Goal: Transaction & Acquisition: Obtain resource

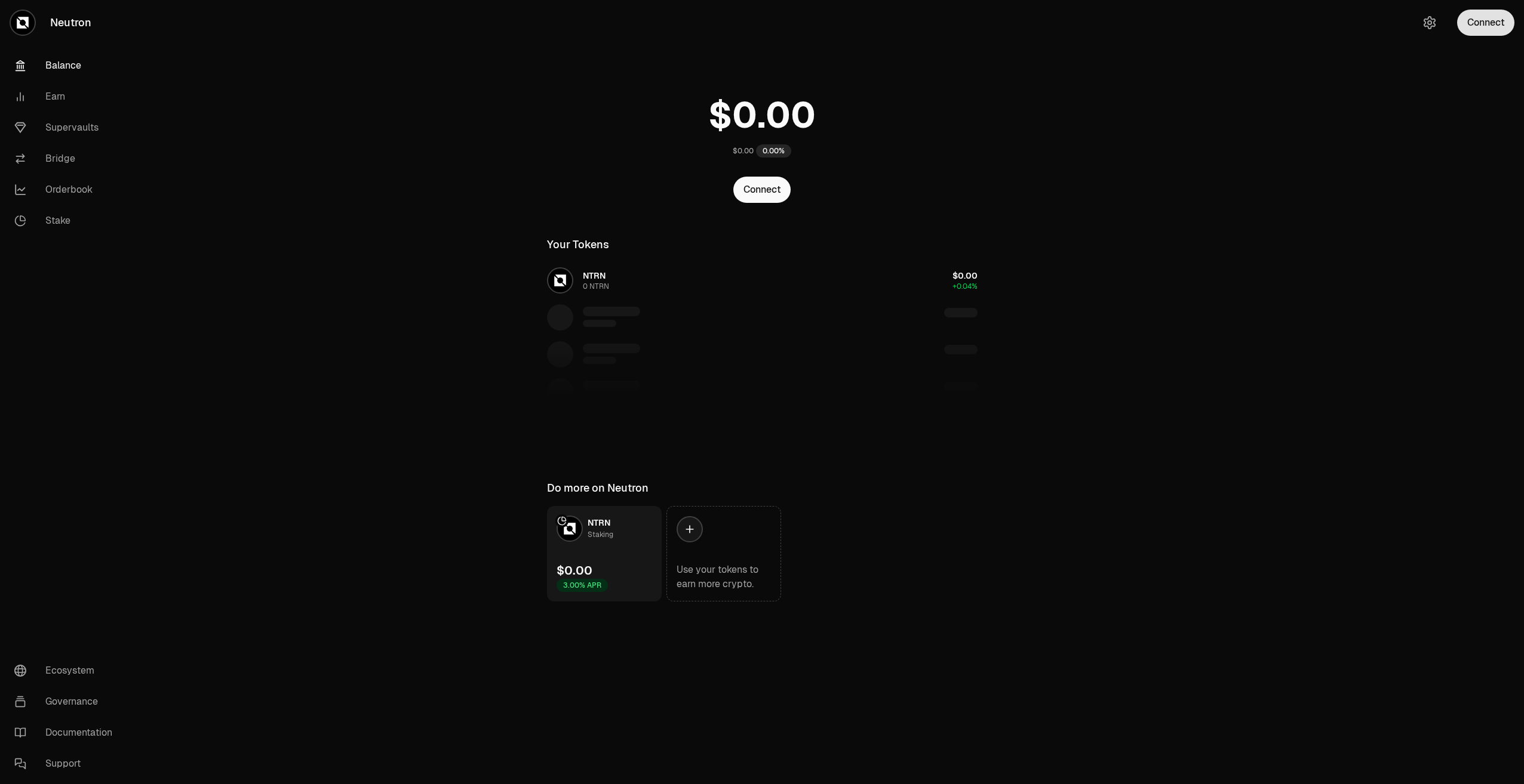
click at [1470, 27] on button "Connect" at bounding box center [1486, 22] width 57 height 26
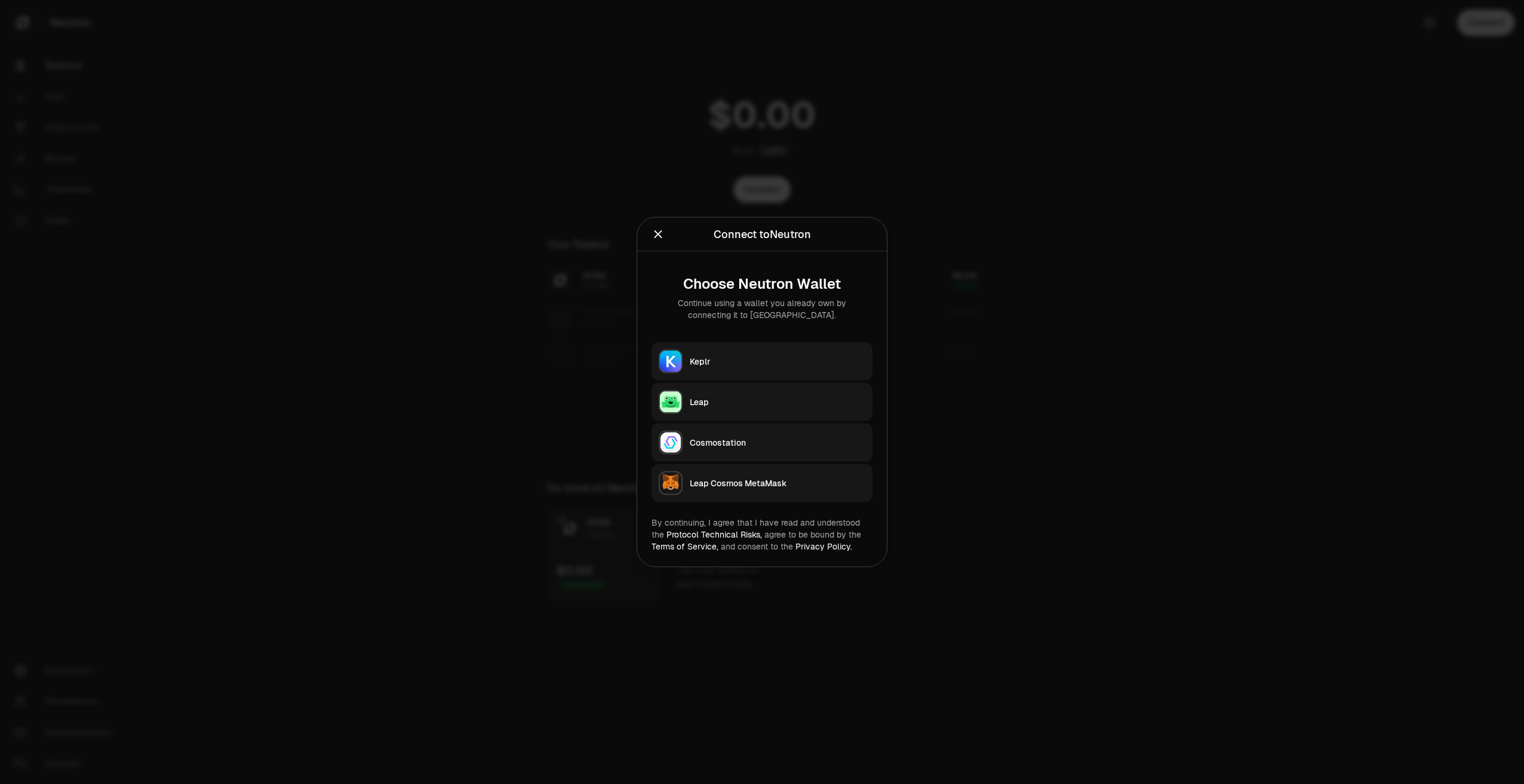
click at [817, 359] on div "Keplr" at bounding box center [777, 361] width 176 height 12
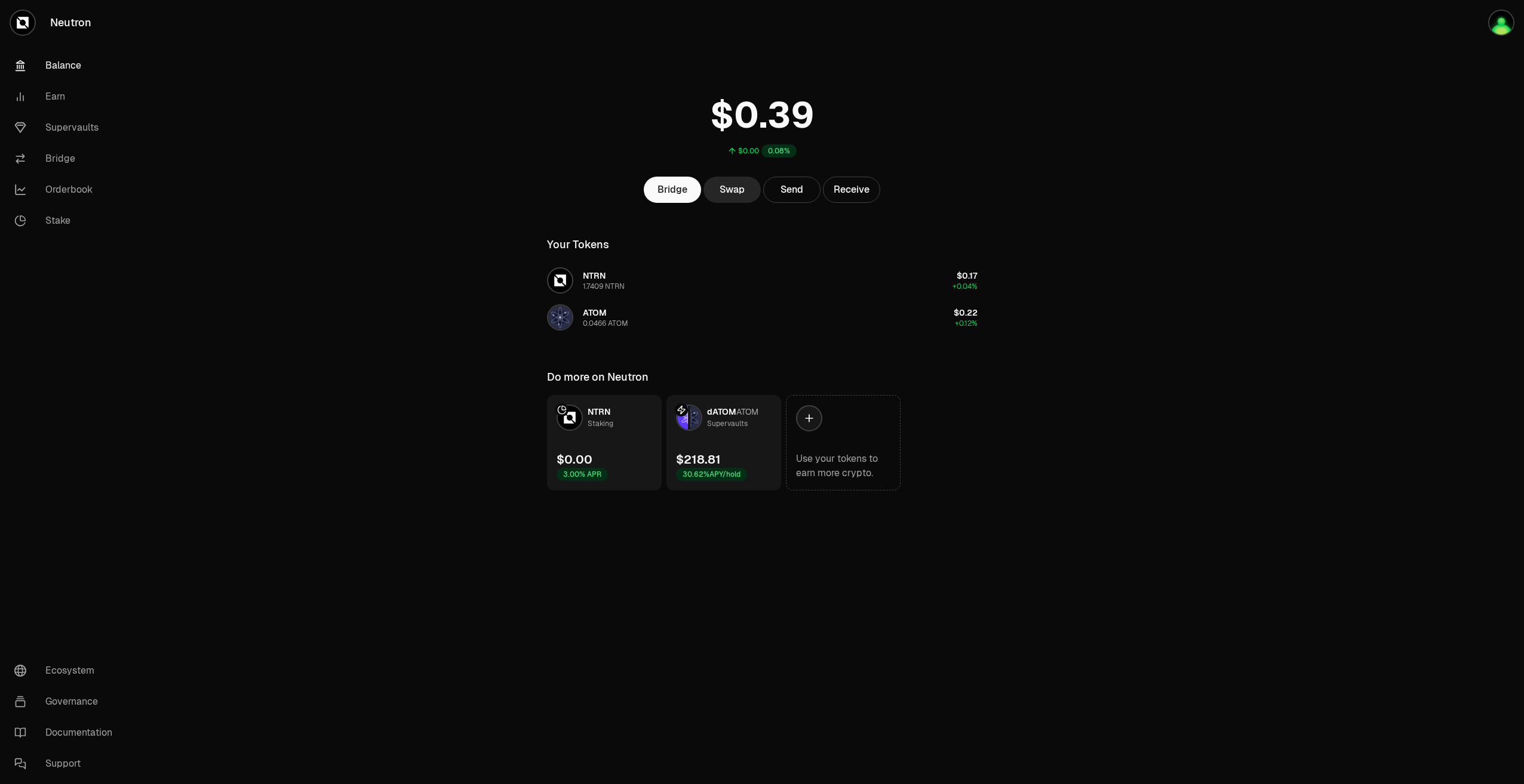
click at [738, 438] on link "dATOM ATOM Supervaults $218.81 30.62% APY/hold" at bounding box center [724, 443] width 114 height 96
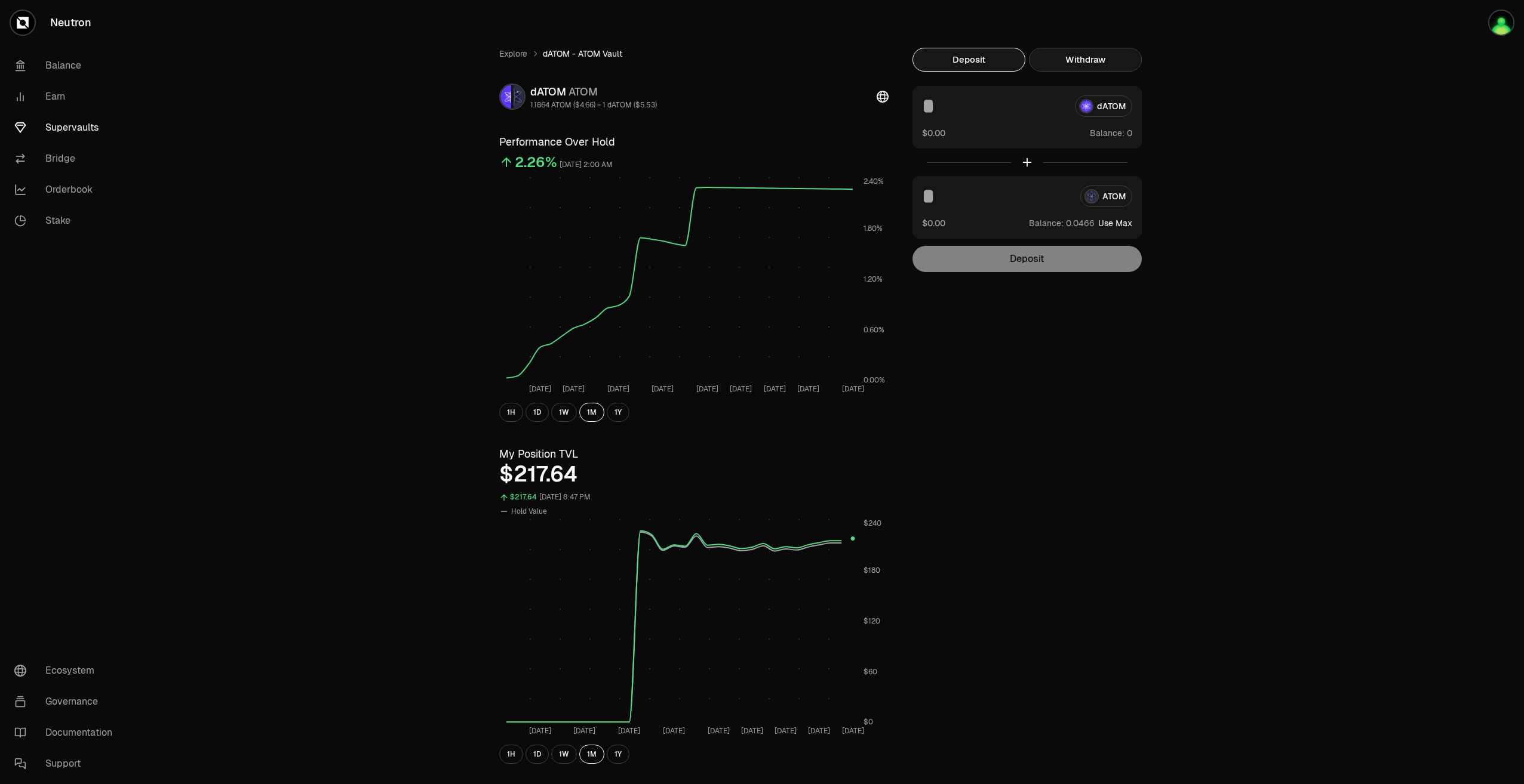
click at [1097, 58] on button "Withdraw" at bounding box center [1085, 59] width 113 height 24
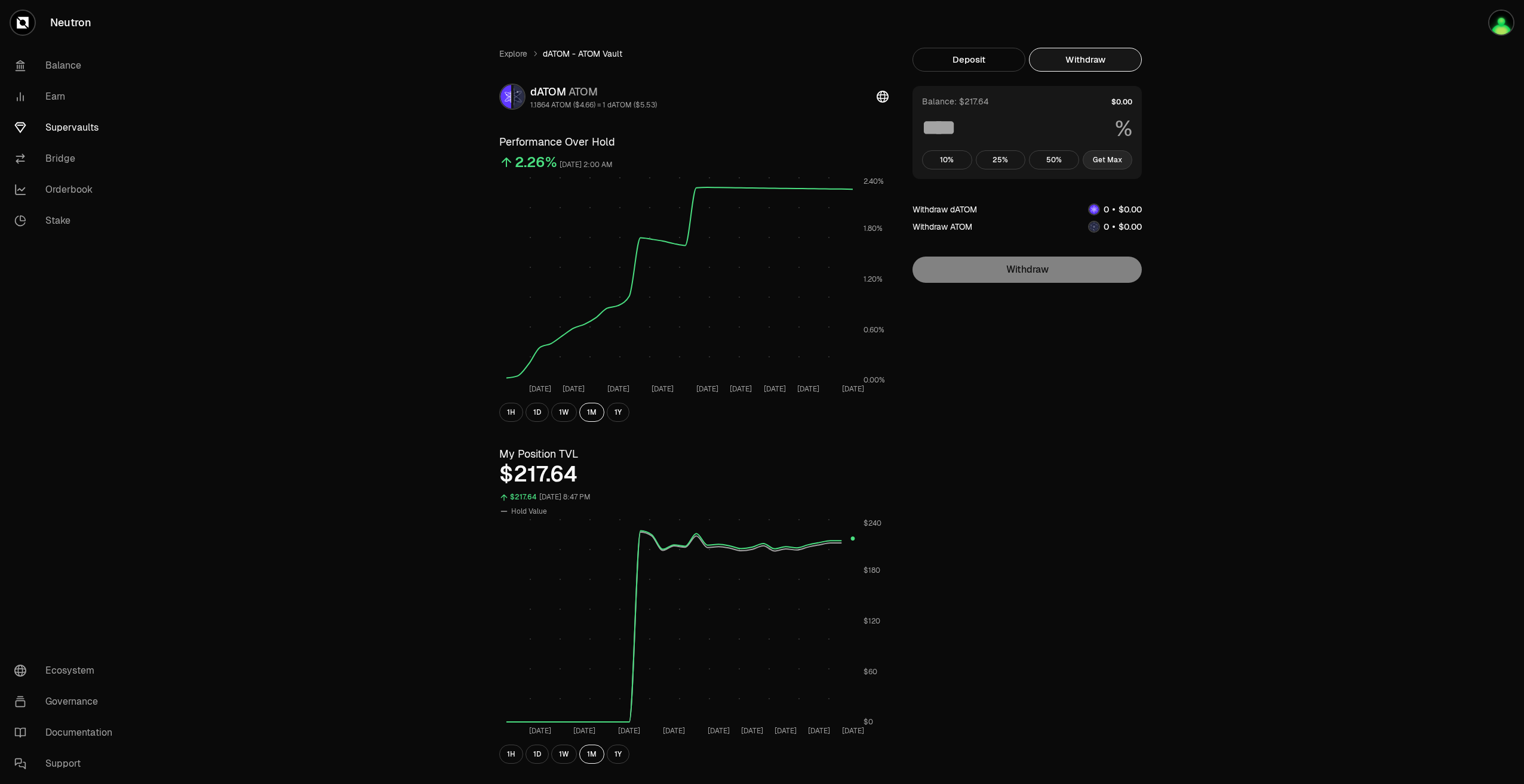
click at [1106, 163] on button "Get Max" at bounding box center [1108, 159] width 50 height 19
type input "***"
click at [1394, 434] on div "Explore dATOM - ATOM Vault dATOM ATOM 1.1864 ATOM ($4.66) = 1 dATOM ($5.53) Per…" at bounding box center [829, 557] width 1390 height 1114
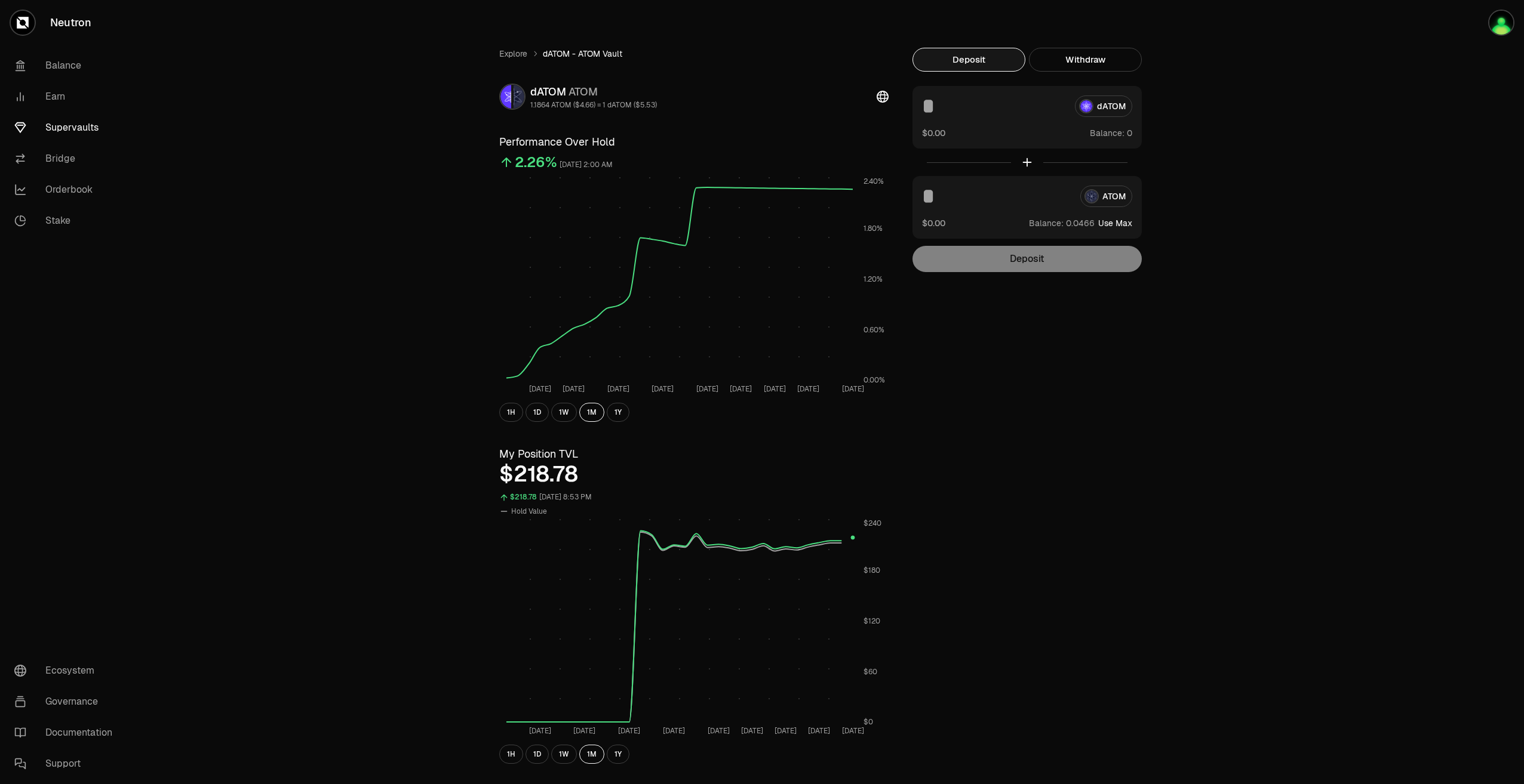
click at [988, 57] on button "Deposit" at bounding box center [969, 59] width 113 height 24
click at [516, 50] on link "Explore" at bounding box center [513, 53] width 28 height 12
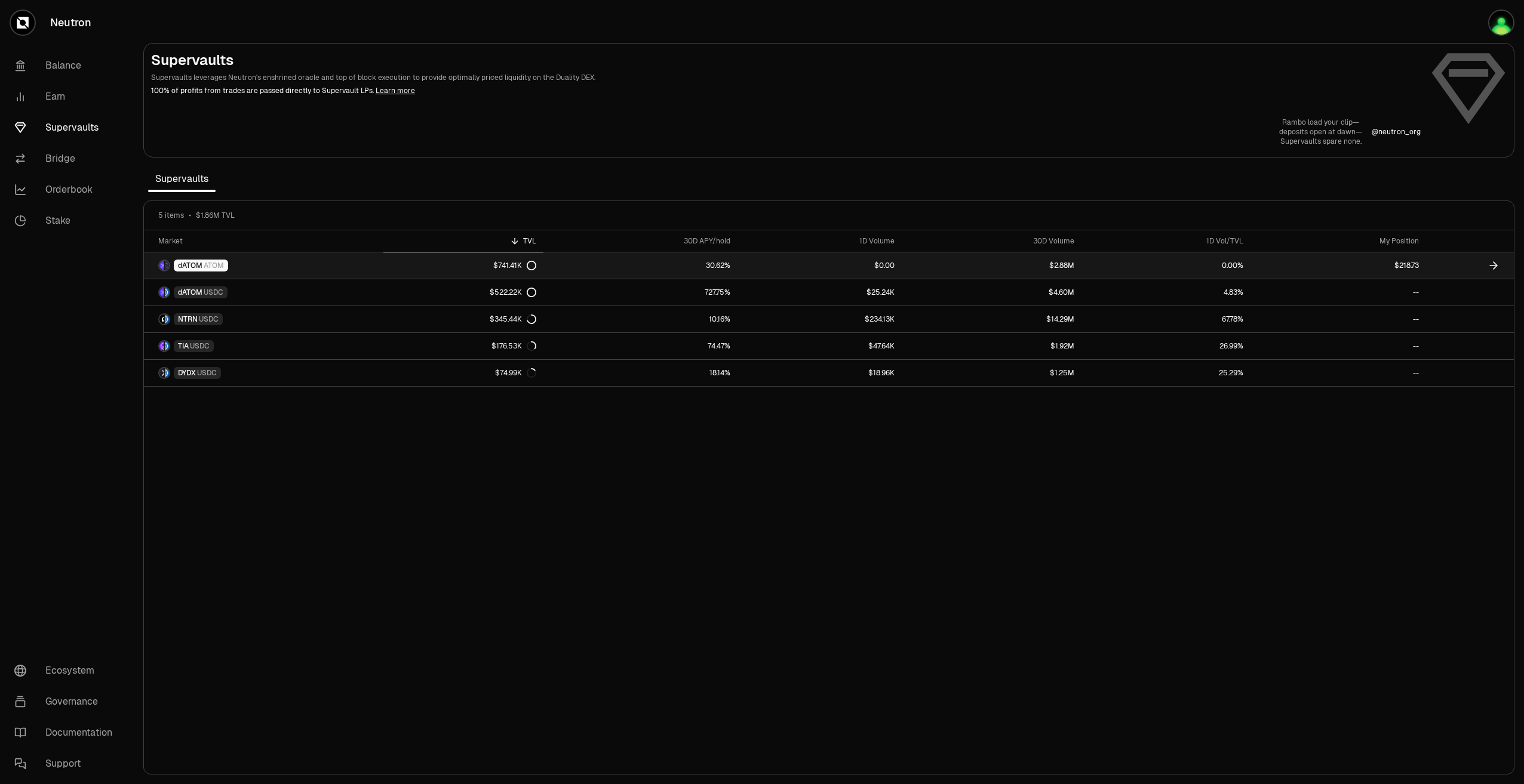
click at [529, 264] on icon at bounding box center [532, 265] width 10 height 10
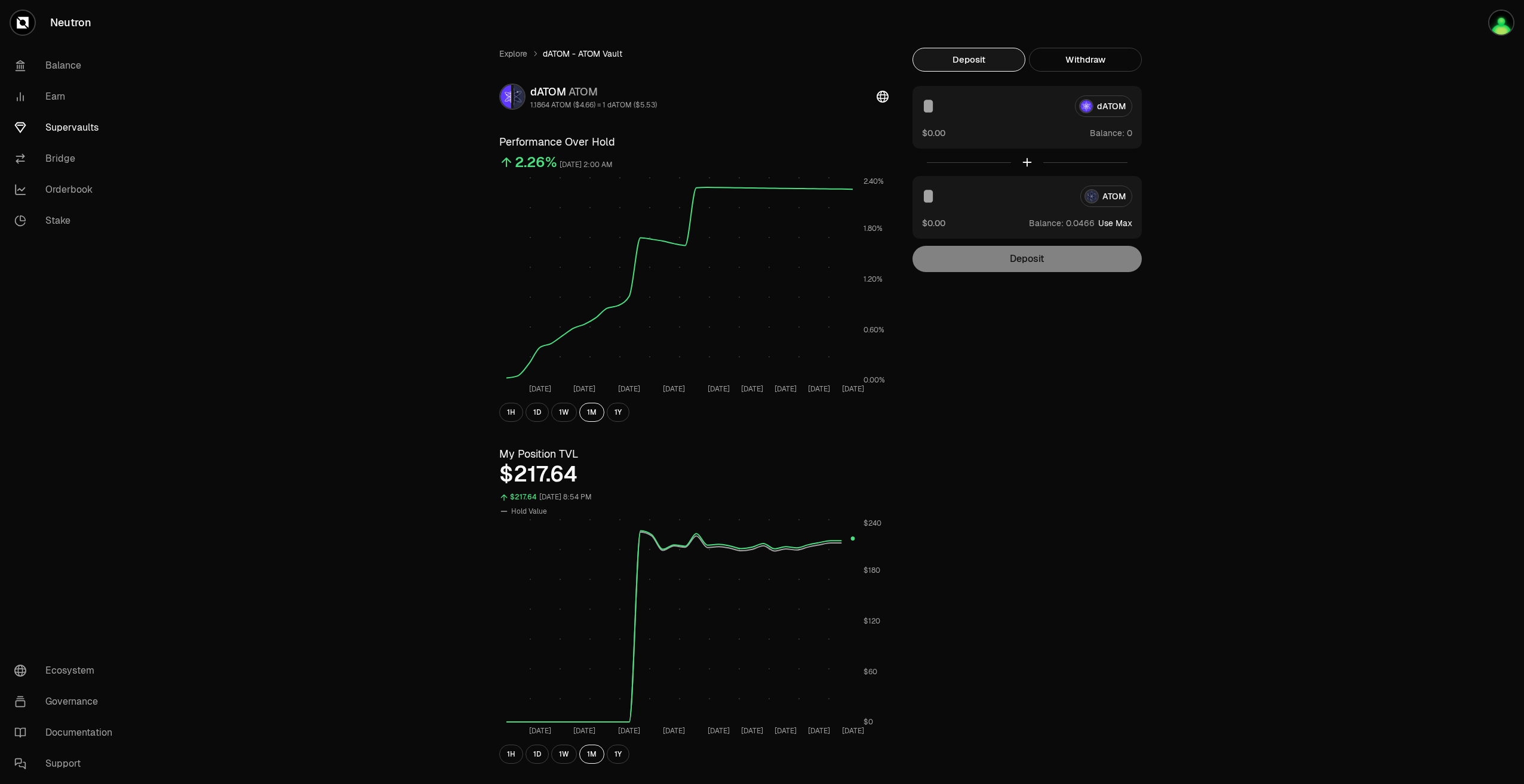
click at [976, 102] on input at bounding box center [993, 106] width 143 height 21
type input "*"
click at [515, 51] on link "Explore" at bounding box center [513, 53] width 28 height 12
